Goal: Task Accomplishment & Management: Manage account settings

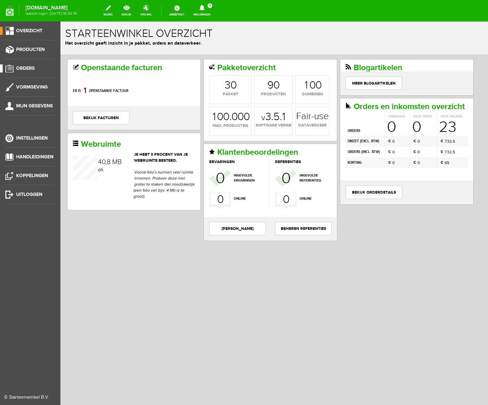
click at [23, 66] on span "Orders" at bounding box center [25, 68] width 18 height 6
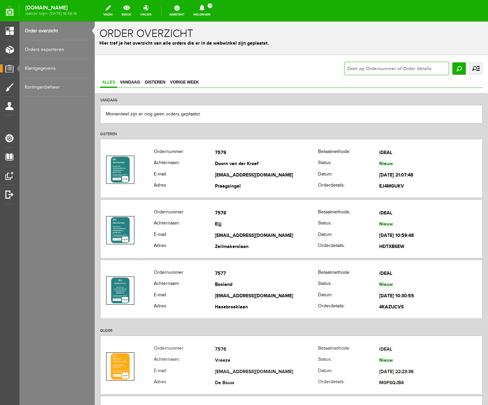
click at [389, 68] on input "text" at bounding box center [396, 68] width 105 height 13
type input "7493"
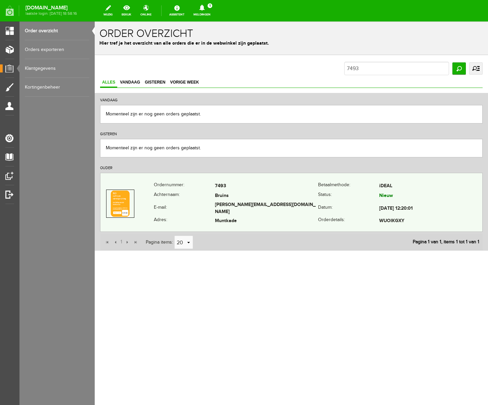
click at [256, 219] on td "Muntkade" at bounding box center [266, 221] width 103 height 10
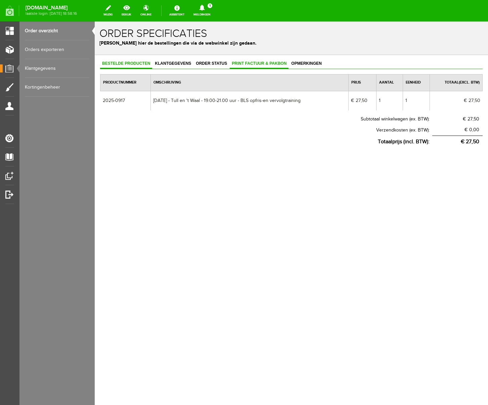
click at [256, 61] on span "Print factuur & pakbon" at bounding box center [258, 63] width 59 height 5
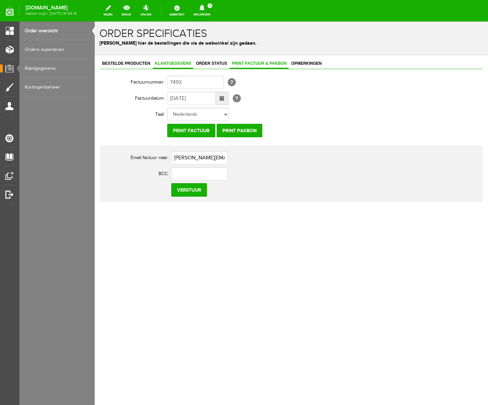
click at [166, 63] on span "Klantgegevens" at bounding box center [173, 63] width 40 height 5
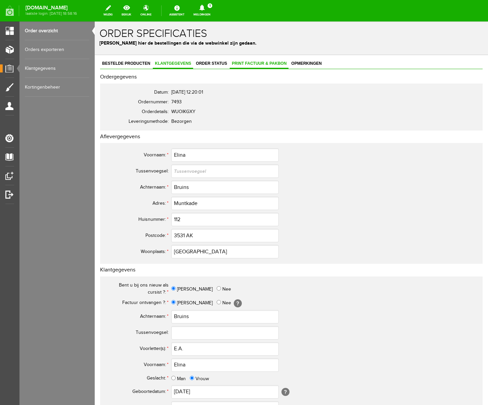
click at [263, 66] on link "Print factuur & pakbon" at bounding box center [258, 64] width 59 height 10
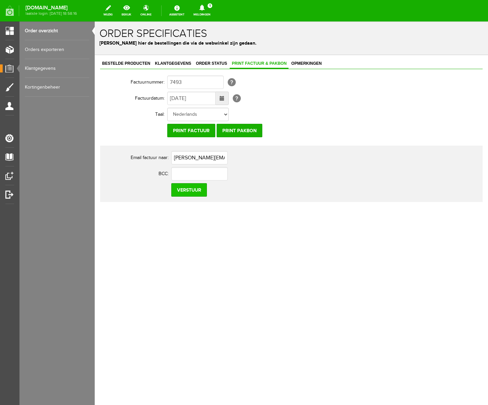
click at [191, 190] on input "Verstuur" at bounding box center [189, 189] width 36 height 13
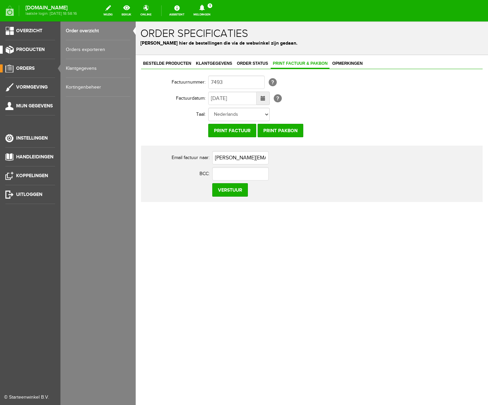
click at [23, 50] on span "Producten" at bounding box center [30, 50] width 29 height 6
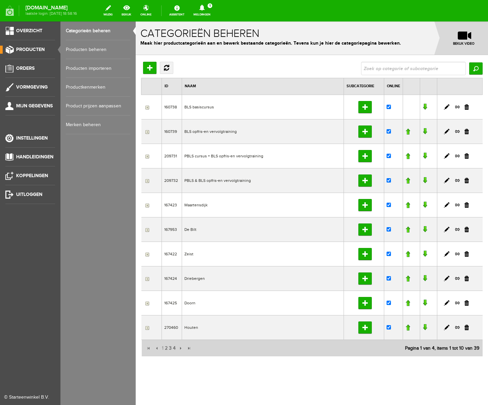
click at [104, 50] on link "Producten beheren" at bounding box center [98, 49] width 64 height 19
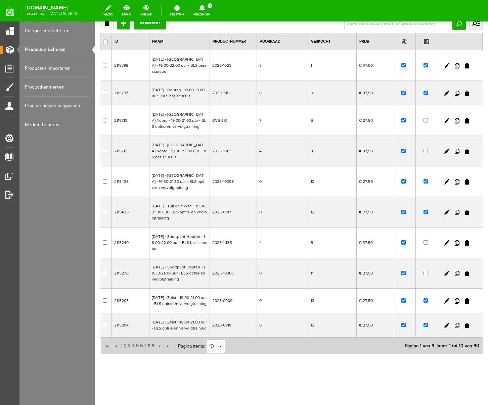
scroll to position [81, 0]
click at [448, 298] on link at bounding box center [446, 300] width 5 height 5
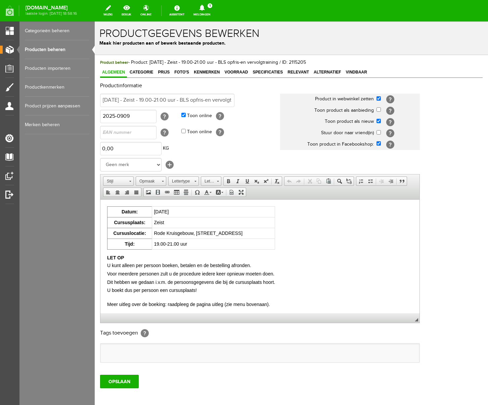
scroll to position [0, 0]
click at [234, 69] on link "Voorraad" at bounding box center [236, 73] width 28 height 10
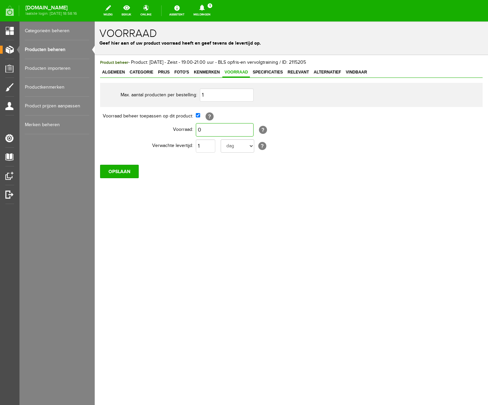
click at [210, 131] on input "0" at bounding box center [225, 129] width 58 height 13
type input "1"
click at [225, 167] on div "OPSLAAN" at bounding box center [291, 168] width 382 height 19
click at [112, 174] on input "OPSLAAN" at bounding box center [119, 171] width 39 height 13
click at [214, 4] on link "Meldingen 1 Nieuwe orders Er is een nieuwe order( #7579 ) geplaatst door [PERSO…" at bounding box center [201, 10] width 25 height 15
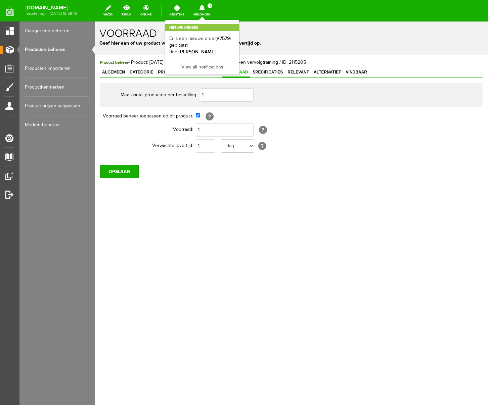
click at [214, 4] on link "Meldingen 1 Nieuwe orders Er is een nieuwe order( #7579 ) geplaatst door [PERSO…" at bounding box center [201, 10] width 25 height 15
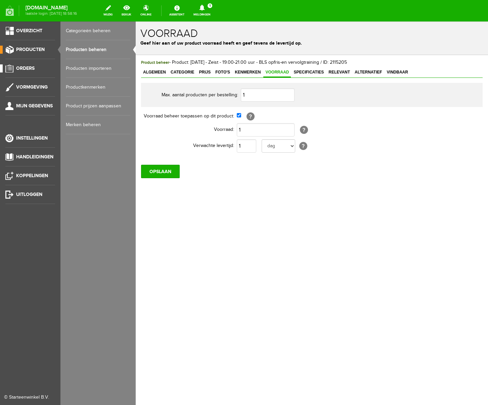
click at [31, 65] on span "Orders" at bounding box center [25, 68] width 18 height 6
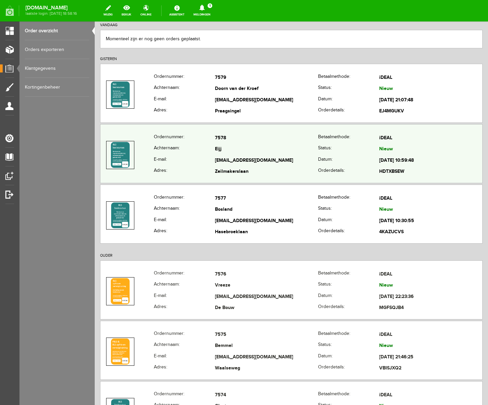
scroll to position [72, 0]
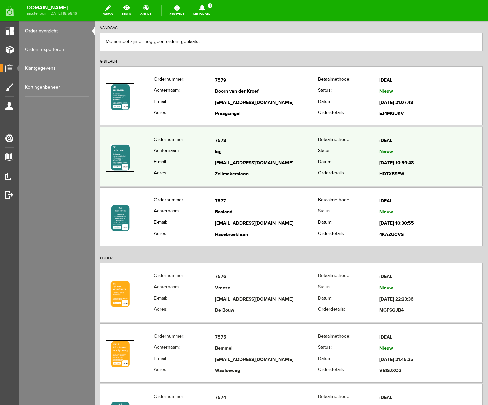
click at [260, 166] on td "[EMAIL_ADDRESS][DOMAIN_NAME]" at bounding box center [266, 163] width 103 height 11
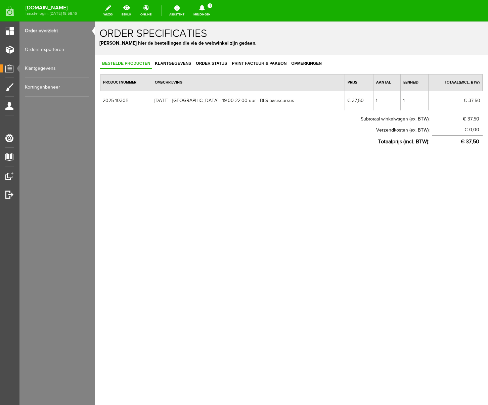
scroll to position [0, 0]
click at [179, 63] on span "Klantgegevens" at bounding box center [173, 63] width 40 height 5
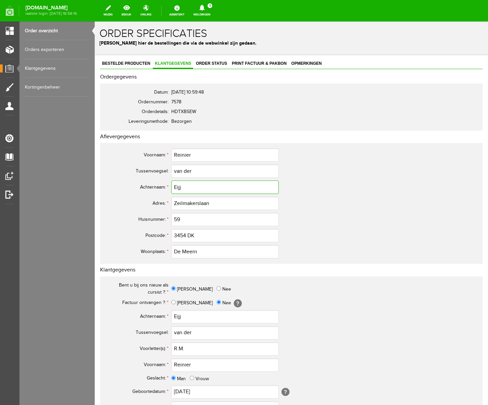
click at [186, 187] on input "Eijj" at bounding box center [224, 187] width 107 height 13
type input "Eijk"
click at [340, 210] on td "Zeilmakerslaan" at bounding box center [298, 203] width 255 height 16
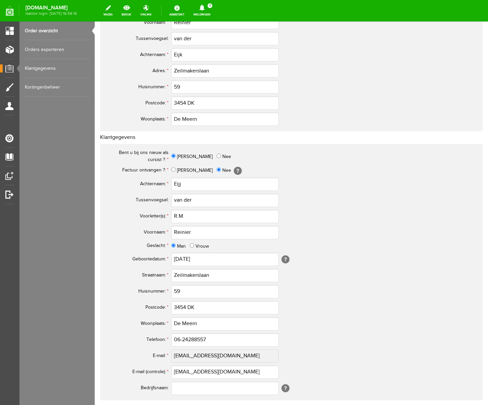
scroll to position [167, 0]
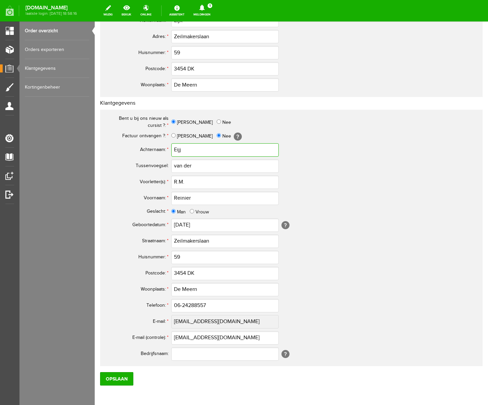
click at [187, 151] on input "Eijj" at bounding box center [224, 149] width 107 height 13
type input "Eijk"
click at [345, 175] on td "R.M." at bounding box center [298, 182] width 255 height 16
click at [118, 380] on input "Opslaan" at bounding box center [116, 378] width 33 height 13
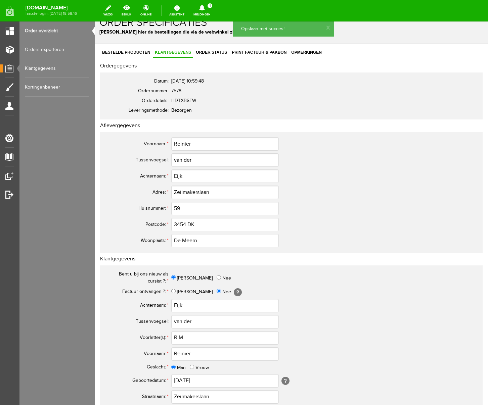
scroll to position [0, 0]
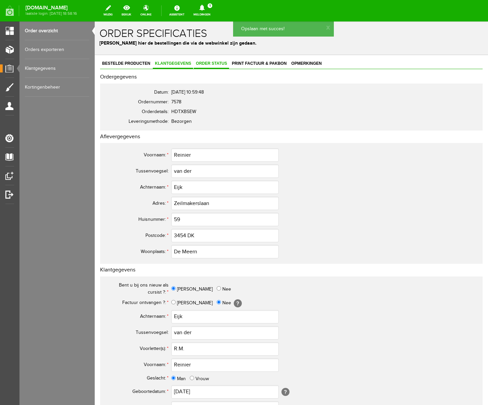
click at [214, 63] on span "Order status" at bounding box center [211, 63] width 35 height 5
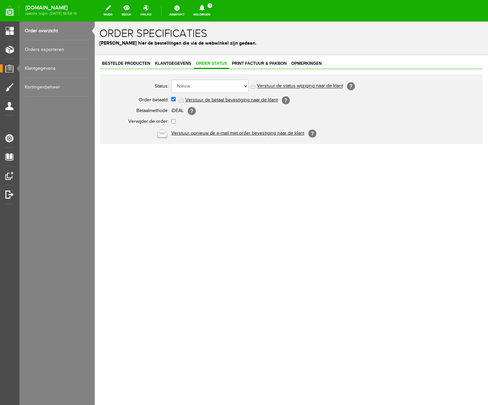
click at [232, 133] on link "Verstuur opnieuw de e-mail met order bevestiging naar de klant" at bounding box center [237, 133] width 133 height 5
click at [210, 8] on icon at bounding box center [201, 8] width 17 height 6
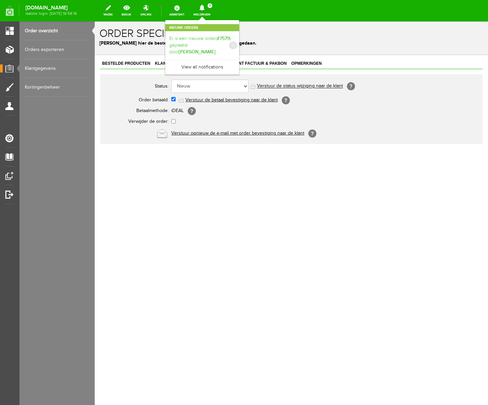
click at [230, 38] on link "Er is een nieuwe order( #7579 ) geplaatst door [PERSON_NAME]" at bounding box center [202, 45] width 66 height 20
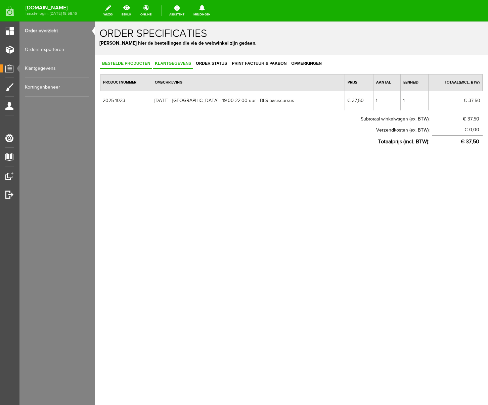
drag, startPoint x: 173, startPoint y: 62, endPoint x: 155, endPoint y: 59, distance: 18.3
click at [173, 62] on span "Klantgegevens" at bounding box center [173, 63] width 40 height 5
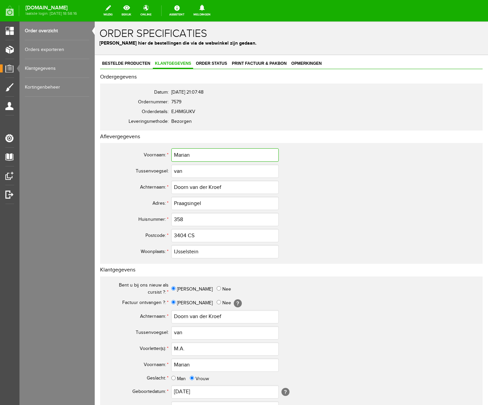
drag, startPoint x: 193, startPoint y: 156, endPoint x: 143, endPoint y: 152, distance: 50.1
click at [143, 152] on tr "Voornaam: * [PERSON_NAME]" at bounding box center [265, 155] width 322 height 16
drag, startPoint x: 190, startPoint y: 187, endPoint x: 205, endPoint y: 188, distance: 15.5
click at [190, 187] on input "Doorn van der Kroef" at bounding box center [224, 187] width 107 height 13
drag, startPoint x: 234, startPoint y: 188, endPoint x: 139, endPoint y: 186, distance: 95.6
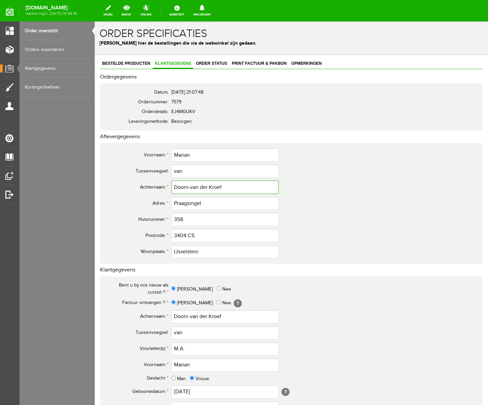
click at [139, 186] on tr "Achternaam: * Doorn-[PERSON_NAME]" at bounding box center [265, 187] width 322 height 16
type input "Doorn-van der Kroef"
drag, startPoint x: 229, startPoint y: 189, endPoint x: 142, endPoint y: 184, distance: 87.0
click at [142, 184] on tr "Achternaam: * Doorn-[PERSON_NAME]" at bounding box center [265, 187] width 322 height 16
drag, startPoint x: 231, startPoint y: 319, endPoint x: 111, endPoint y: 311, distance: 119.7
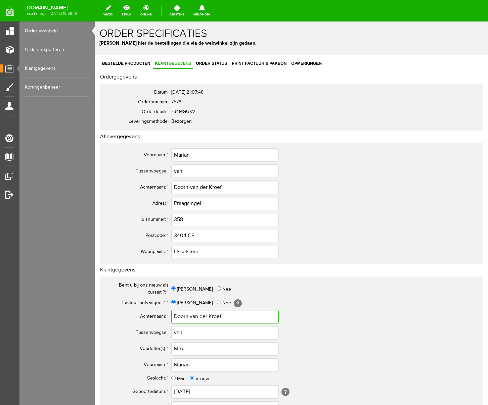
click at [111, 311] on tr "Achternaam: * [PERSON_NAME]" at bounding box center [265, 317] width 322 height 16
paste input "-"
type input "Doorn-van der Kroef"
drag, startPoint x: 187, startPoint y: 349, endPoint x: 162, endPoint y: 348, distance: 24.5
click at [163, 349] on tr "Voorletter(s): * M.A." at bounding box center [265, 349] width 322 height 16
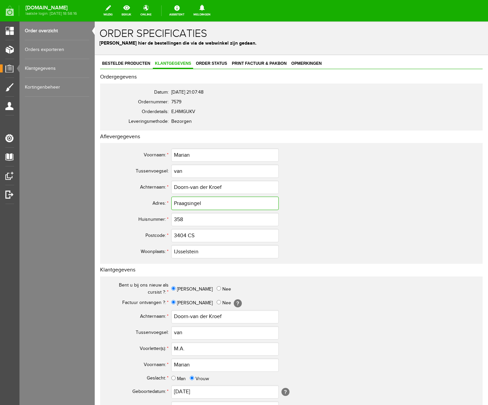
drag, startPoint x: 205, startPoint y: 204, endPoint x: 146, endPoint y: 201, distance: 59.1
click at [146, 201] on tr "Adres: * Praagsingel" at bounding box center [265, 203] width 322 height 16
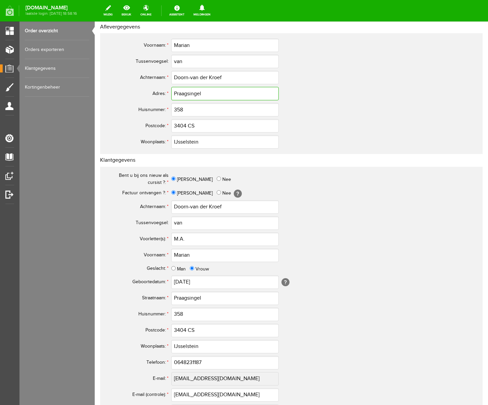
scroll to position [197, 0]
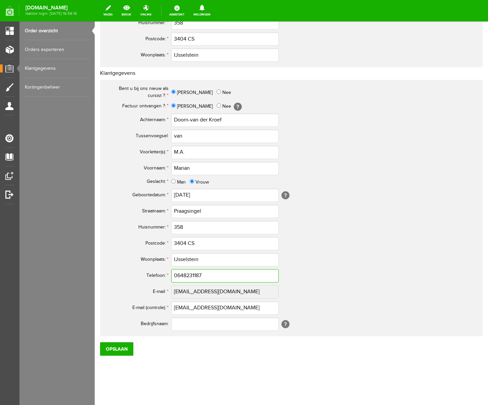
click at [179, 274] on input "0648231187" at bounding box center [224, 275] width 107 height 13
drag, startPoint x: 220, startPoint y: 277, endPoint x: 126, endPoint y: 268, distance: 94.4
click at [126, 268] on tr "Telefoon: * 06-48231187" at bounding box center [265, 276] width 322 height 16
type input "06-48231187"
drag, startPoint x: 227, startPoint y: 308, endPoint x: 150, endPoint y: 307, distance: 77.5
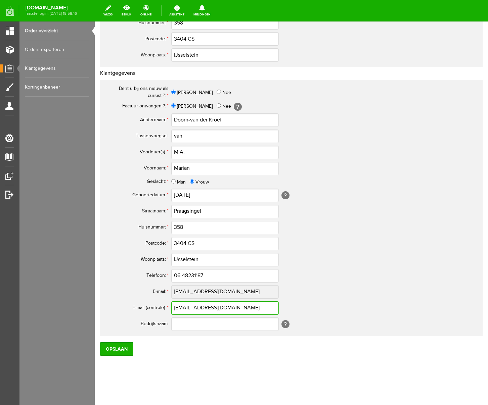
click at [150, 307] on tr "E-mail (controle): * [EMAIL_ADDRESS][DOMAIN_NAME]" at bounding box center [265, 308] width 322 height 16
click at [114, 347] on input "Opslaan" at bounding box center [116, 348] width 33 height 13
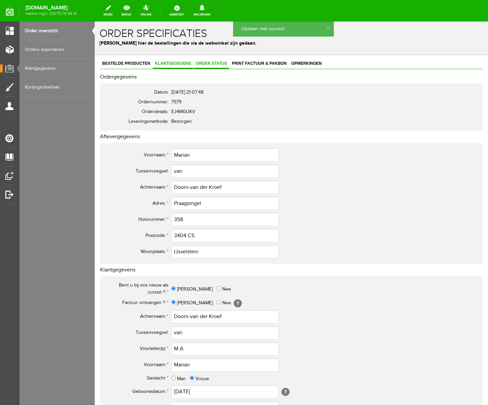
click at [211, 62] on span "Order status" at bounding box center [211, 63] width 35 height 5
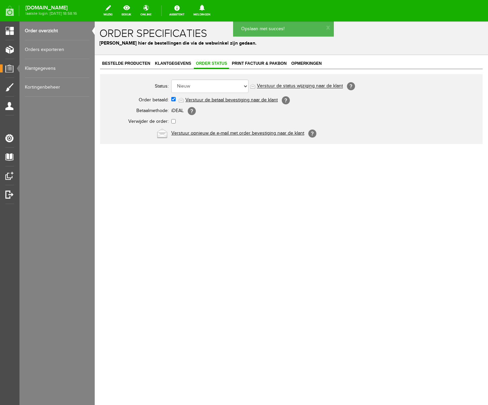
click at [217, 100] on link "Verstuur de betaal bevestiging naar de klant" at bounding box center [231, 99] width 92 height 5
click at [254, 62] on span "Print factuur & pakbon" at bounding box center [258, 63] width 59 height 5
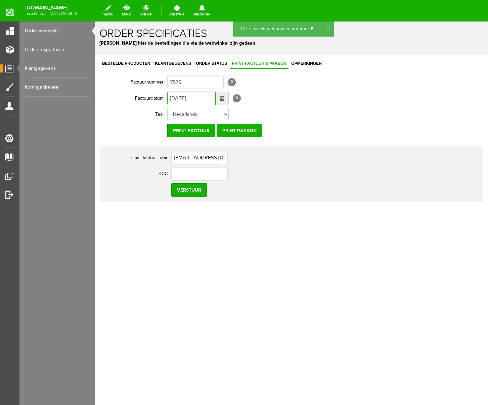
click at [175, 99] on input "[DATE]" at bounding box center [191, 98] width 48 height 13
type input "[DATE]"
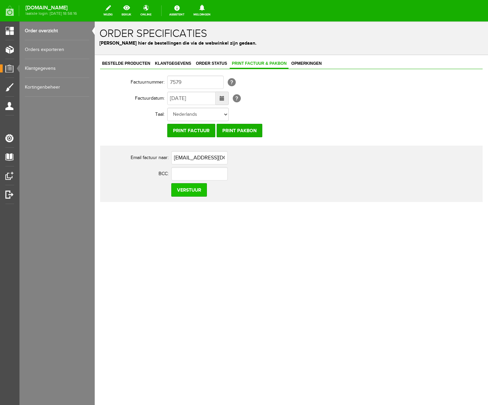
click at [191, 194] on input "Verstuur" at bounding box center [189, 189] width 36 height 13
